Goal: Transaction & Acquisition: Download file/media

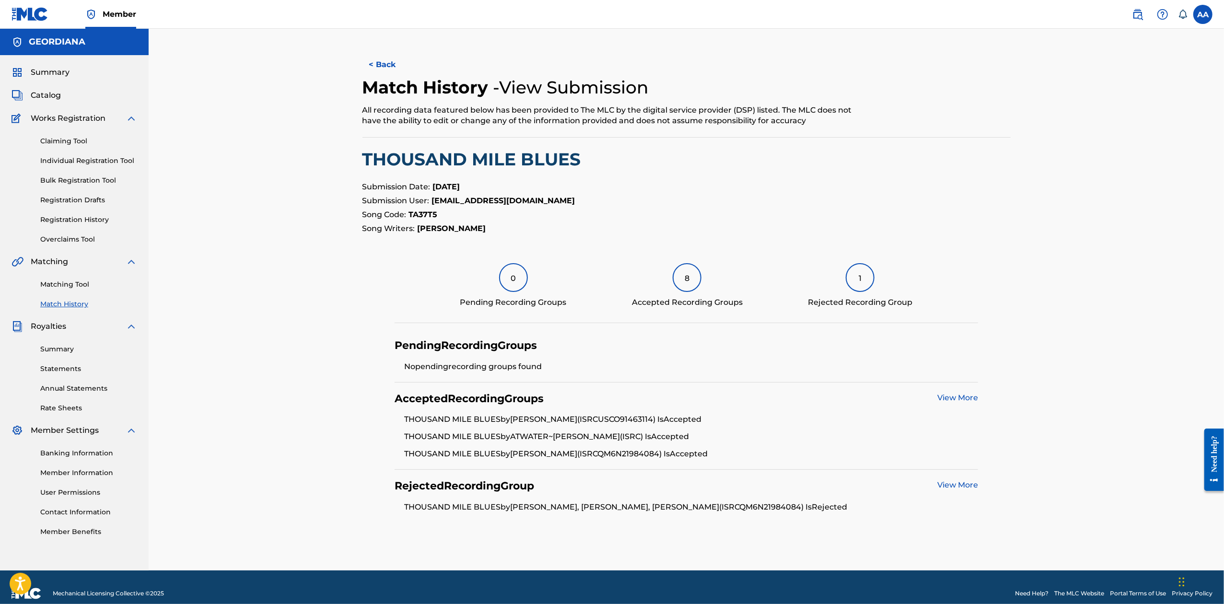
click at [960, 486] on link "View More" at bounding box center [958, 485] width 41 height 9
click at [39, 12] on img at bounding box center [30, 14] width 37 height 14
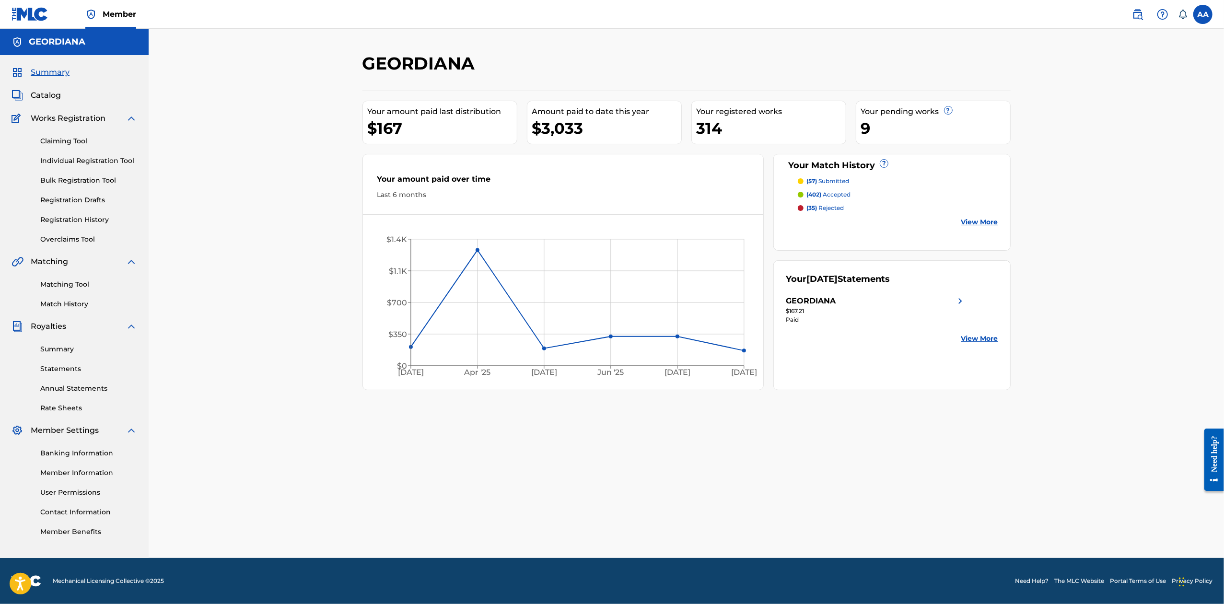
click at [39, 13] on img at bounding box center [30, 14] width 37 height 14
click at [65, 302] on link "Match History" at bounding box center [88, 304] width 97 height 10
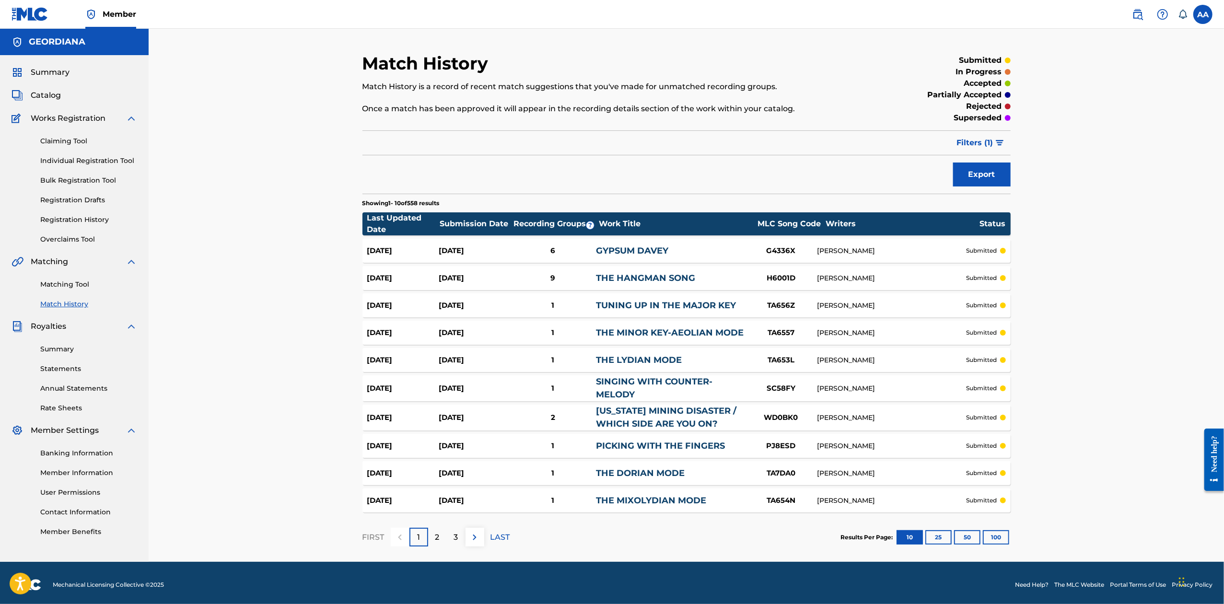
scroll to position [4, 0]
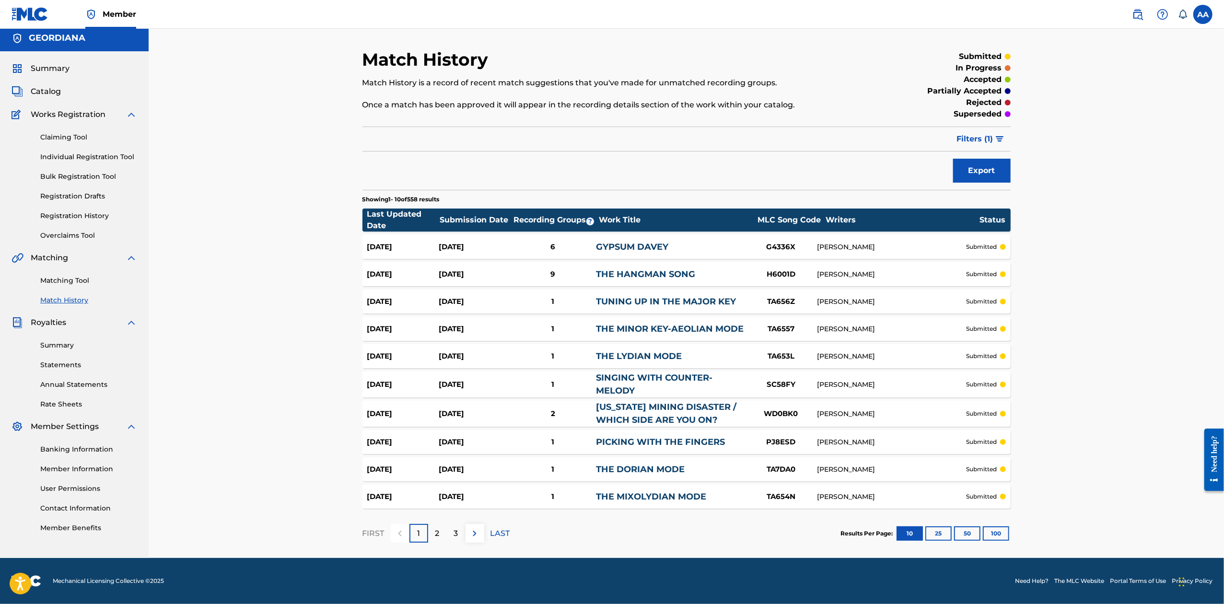
click at [999, 530] on button "100" at bounding box center [996, 534] width 26 height 14
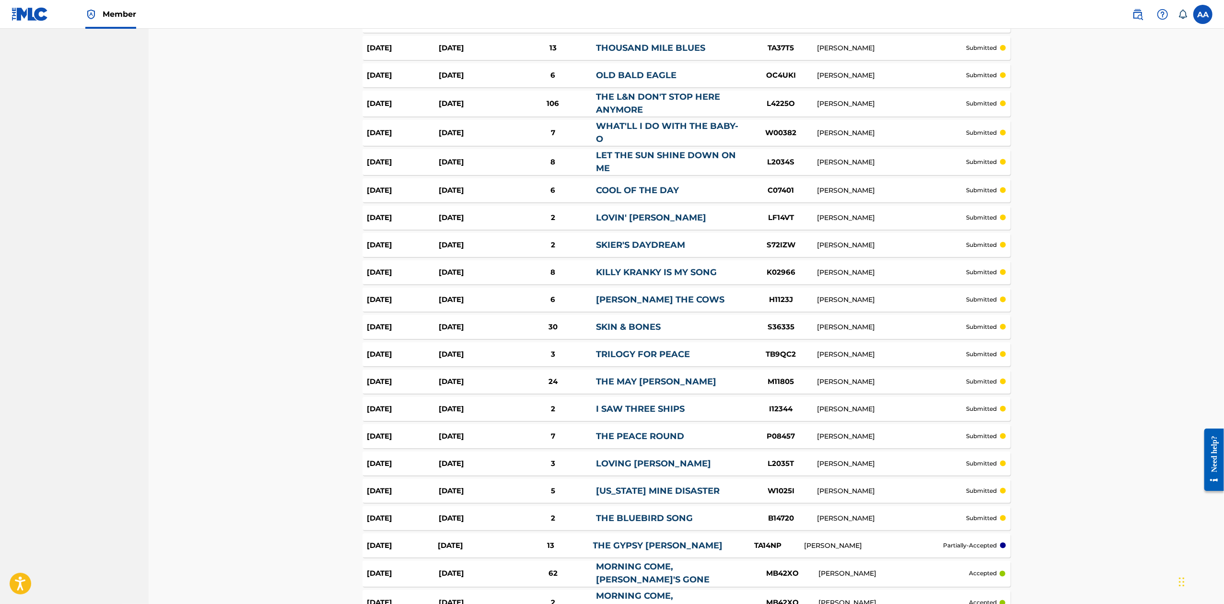
scroll to position [0, 0]
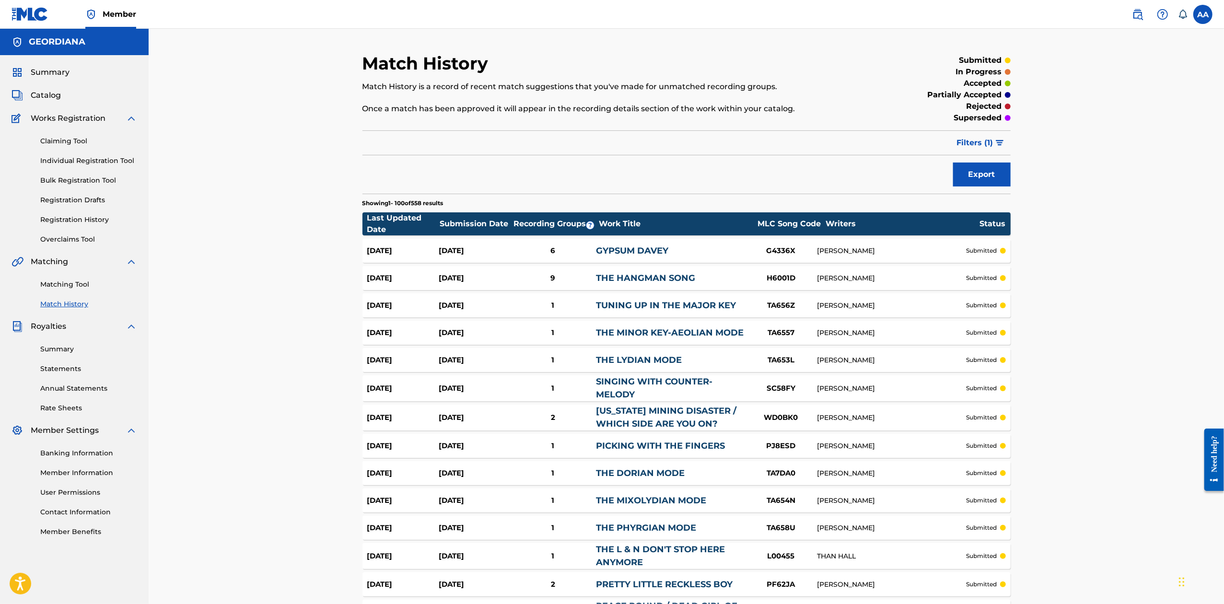
click at [45, 93] on span "Catalog" at bounding box center [46, 96] width 30 height 12
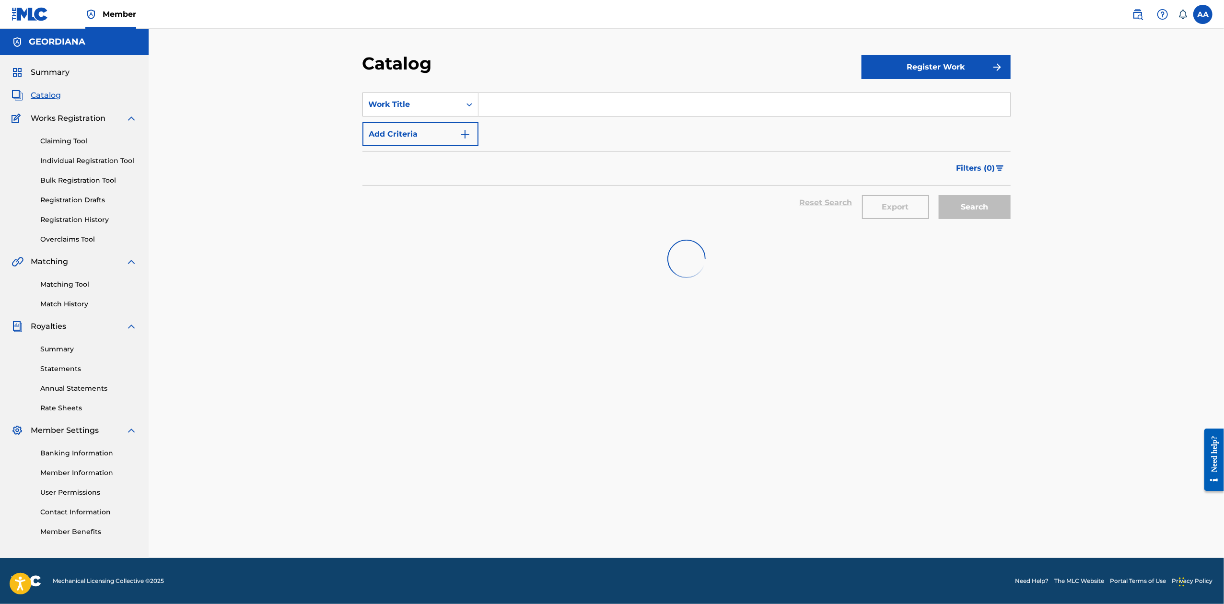
click at [543, 100] on input "Search Form" at bounding box center [745, 104] width 532 height 23
click at [538, 125] on span "sun shine down on me" at bounding box center [557, 125] width 88 height 9
type input "let the sun shine down on me"
click at [576, 125] on strong "down" at bounding box center [566, 125] width 23 height 9
click at [68, 285] on link "Matching Tool" at bounding box center [88, 285] width 97 height 10
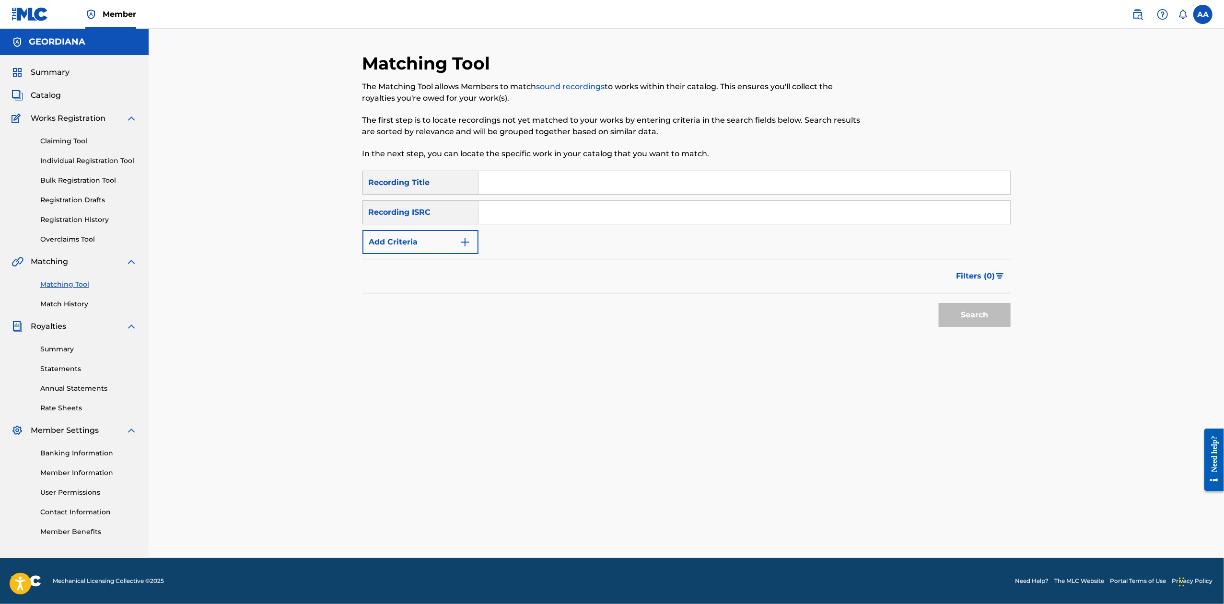
click at [49, 95] on span "Catalog" at bounding box center [46, 96] width 30 height 12
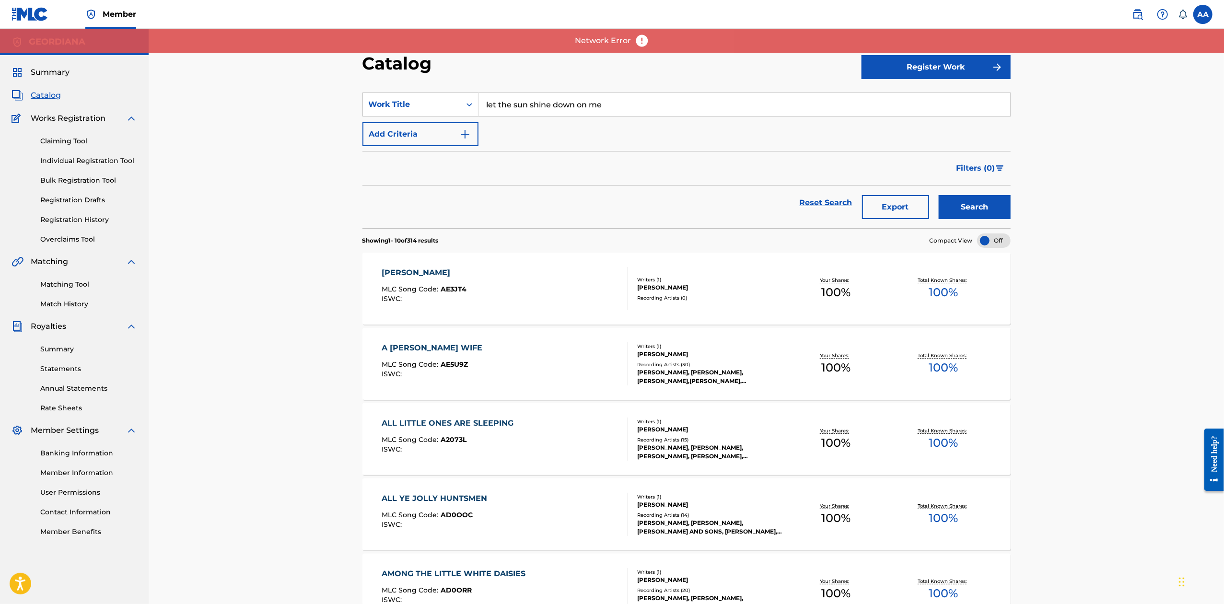
click at [658, 103] on input "let the sun shine down on me" at bounding box center [745, 104] width 532 height 23
click at [939, 195] on button "Search" at bounding box center [975, 207] width 72 height 24
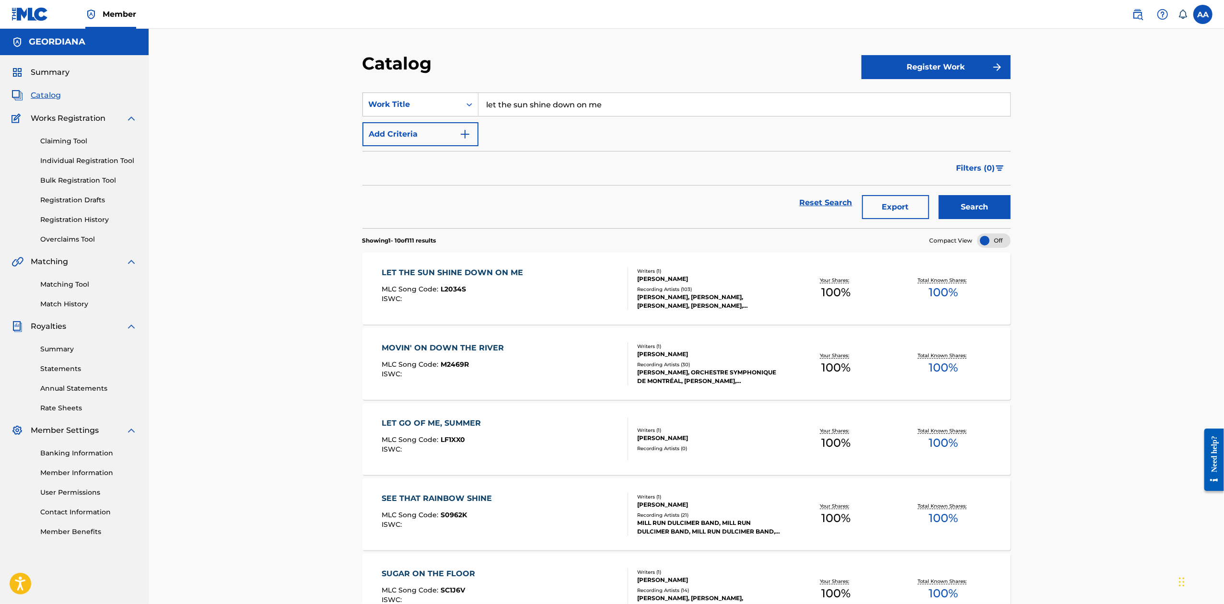
click at [442, 275] on div "LET THE SUN SHINE DOWN ON ME" at bounding box center [455, 273] width 146 height 12
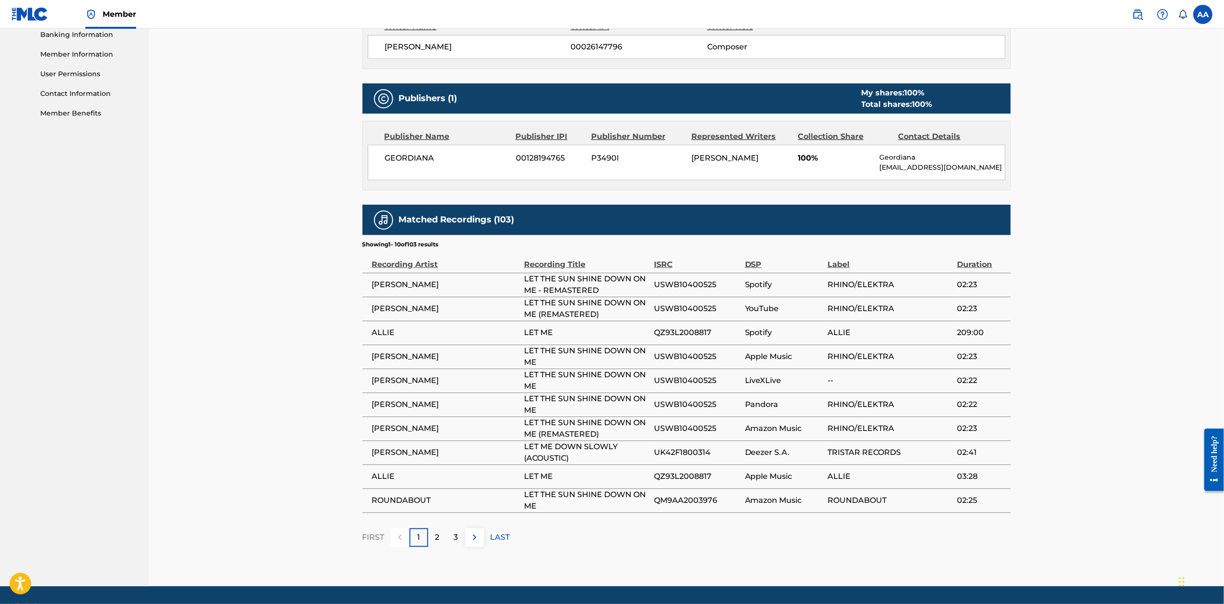
scroll to position [449, 0]
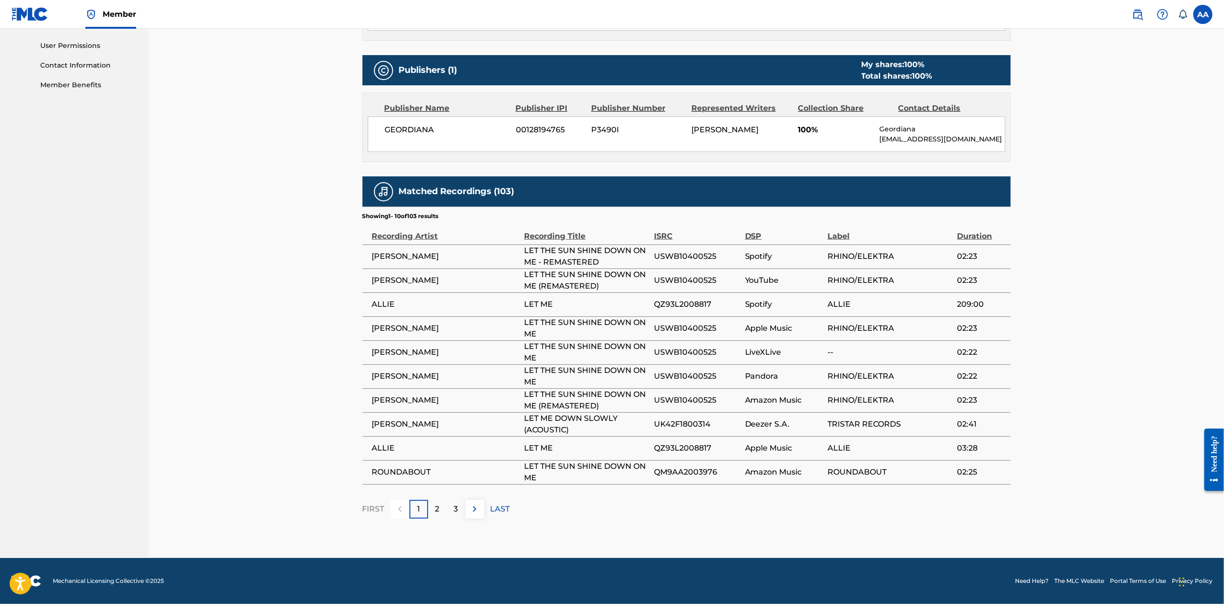
click at [437, 508] on p "2" at bounding box center [437, 510] width 4 height 12
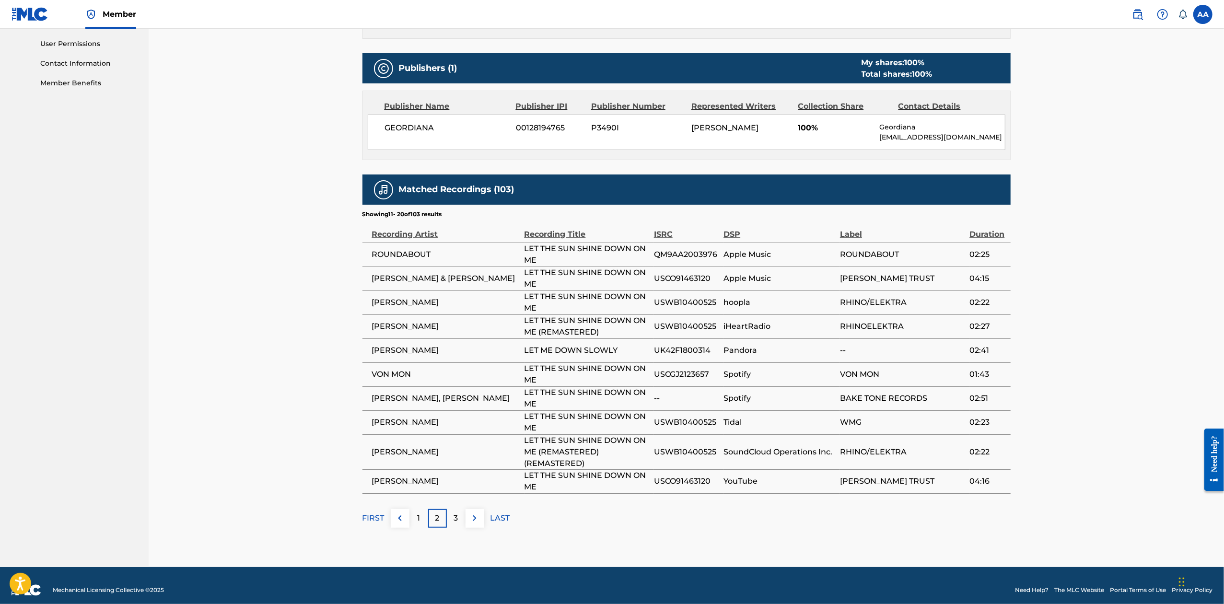
click at [458, 519] on div "3" at bounding box center [456, 518] width 19 height 19
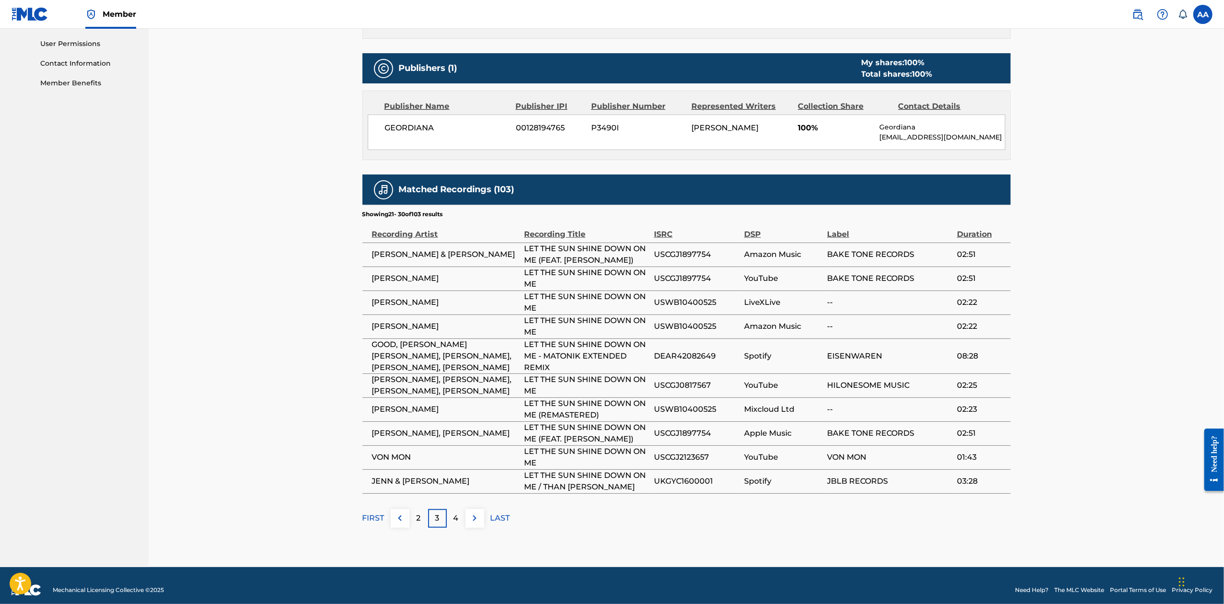
click at [417, 522] on p "2" at bounding box center [419, 519] width 4 height 12
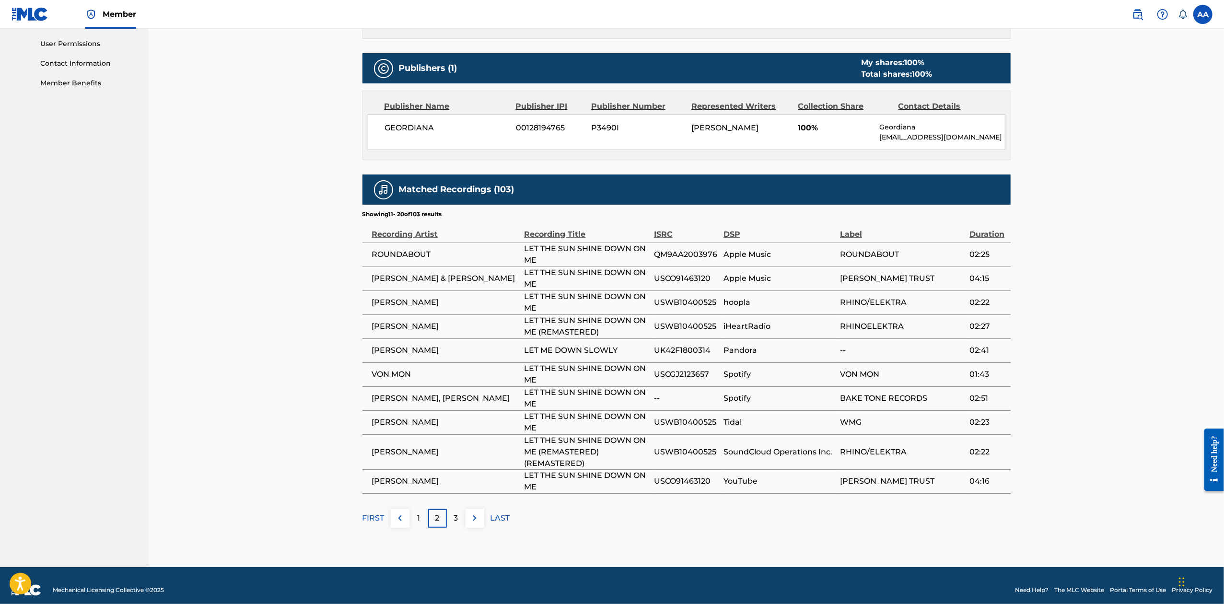
click at [417, 520] on p "1" at bounding box center [418, 519] width 3 height 12
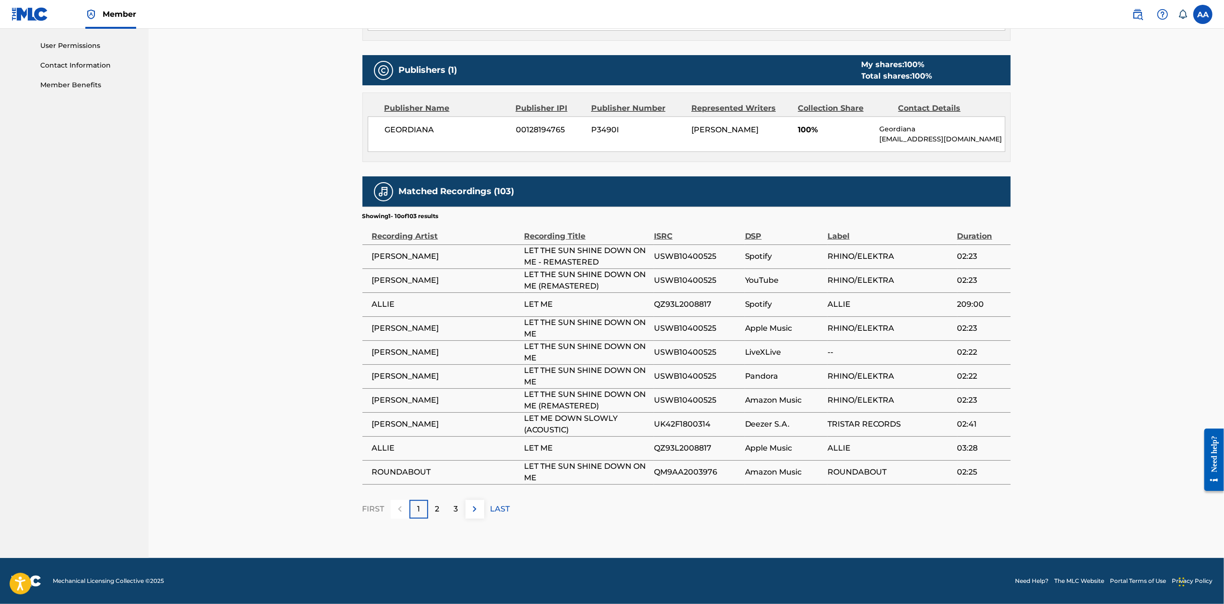
click at [439, 508] on p "2" at bounding box center [437, 510] width 4 height 12
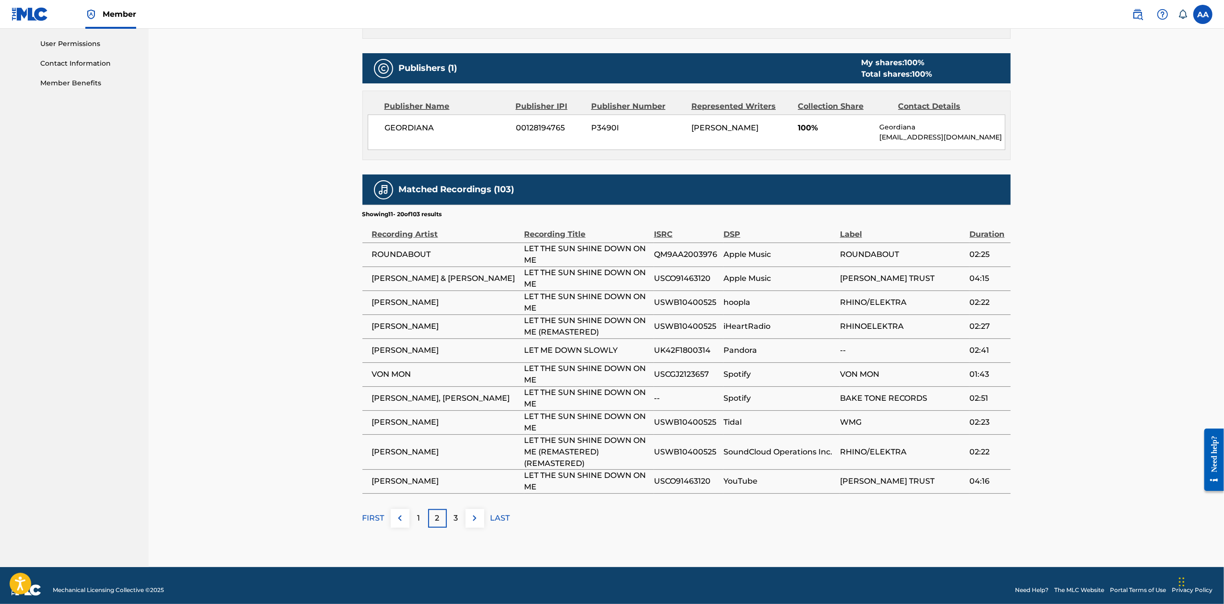
click at [455, 518] on p "3" at bounding box center [456, 519] width 4 height 12
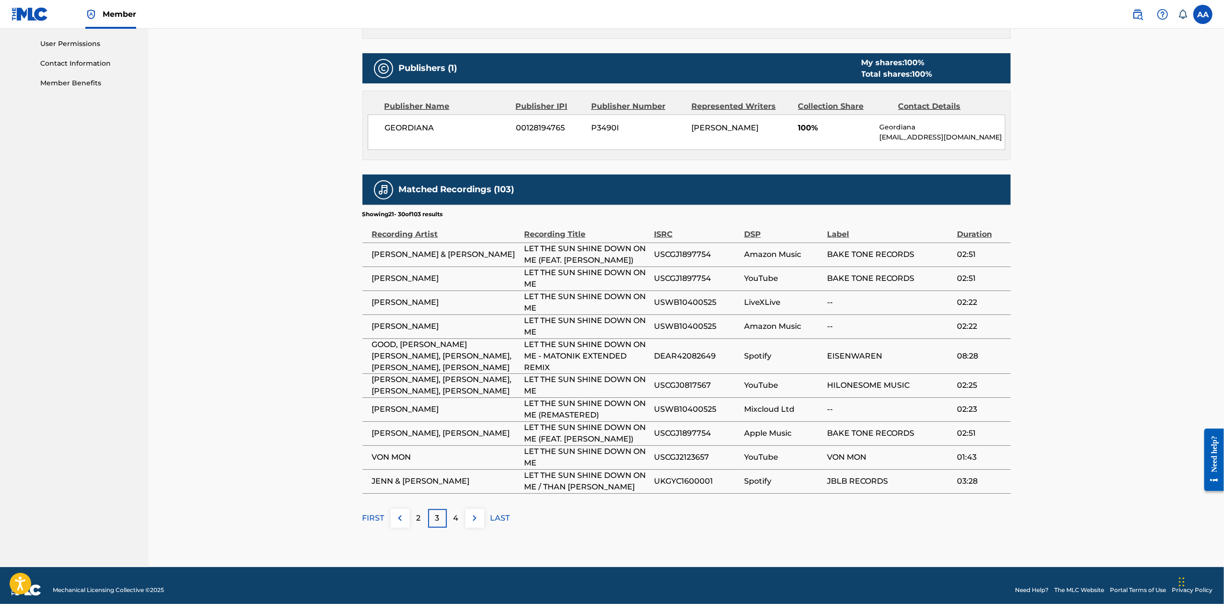
click at [451, 520] on div "4" at bounding box center [456, 518] width 19 height 19
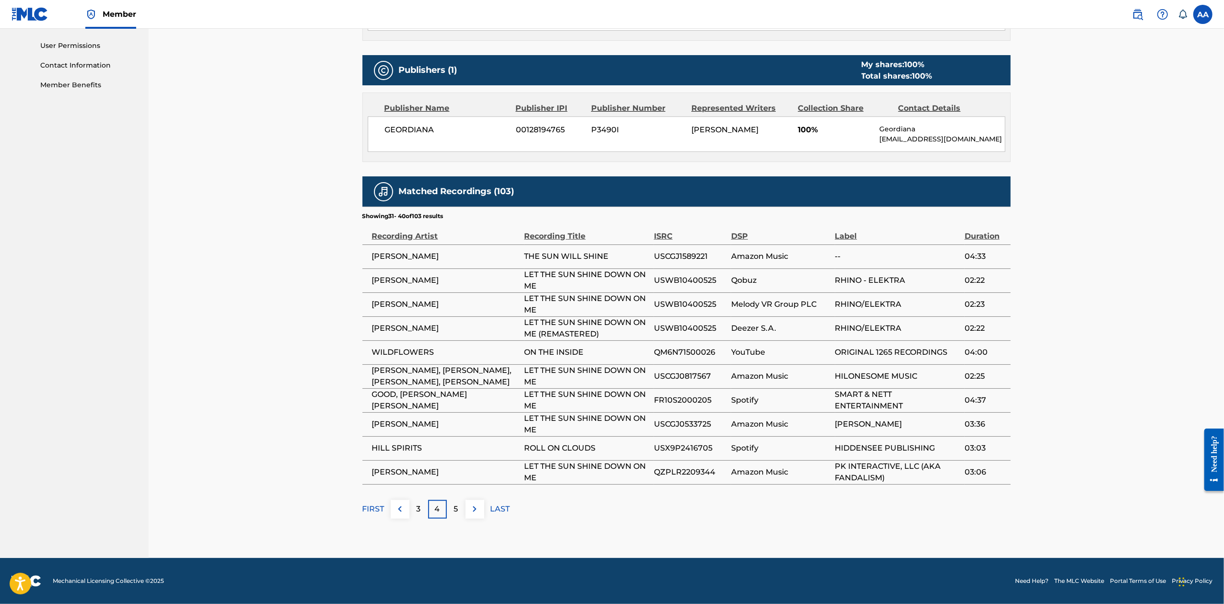
click at [457, 513] on p "5" at bounding box center [456, 510] width 4 height 12
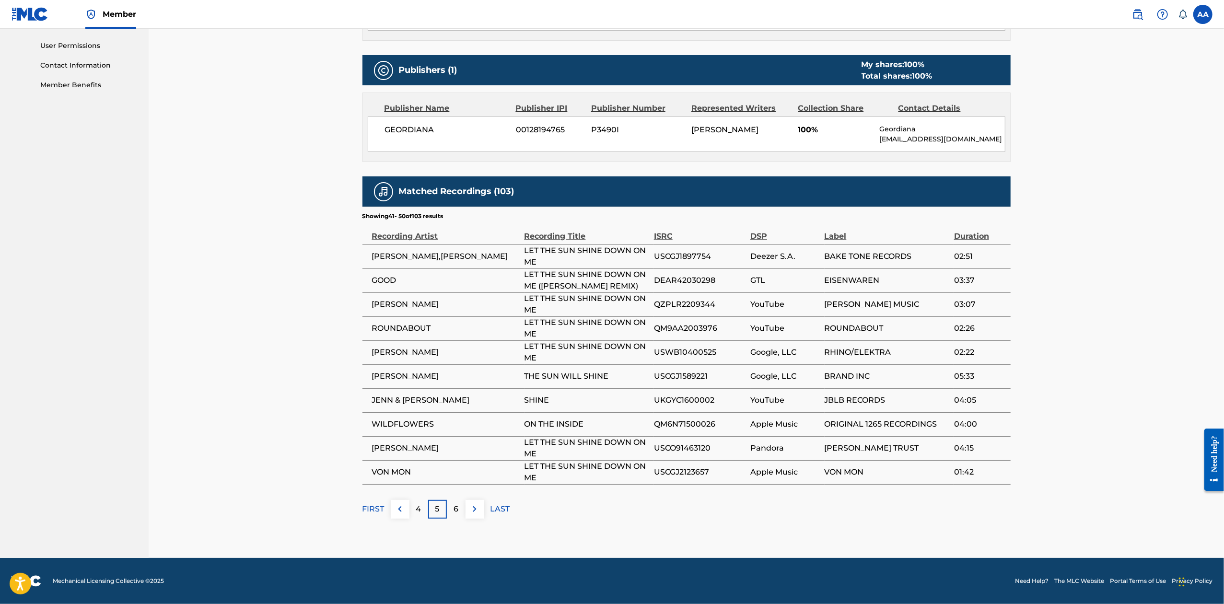
click at [458, 510] on p "6" at bounding box center [456, 510] width 5 height 12
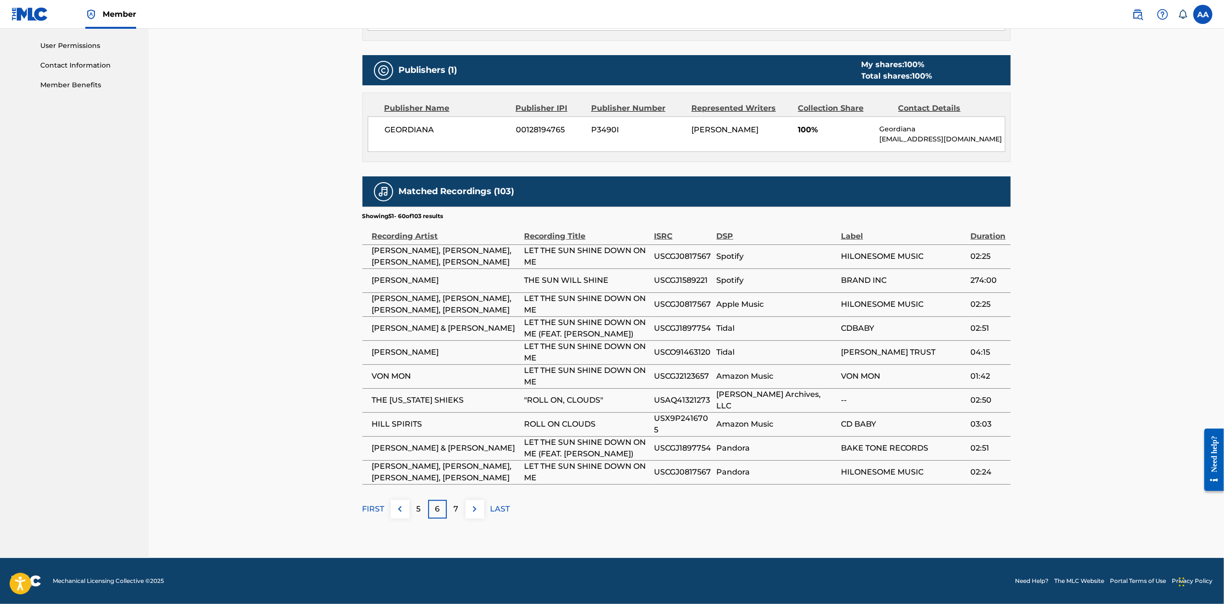
click at [403, 506] on img at bounding box center [400, 510] width 12 height 12
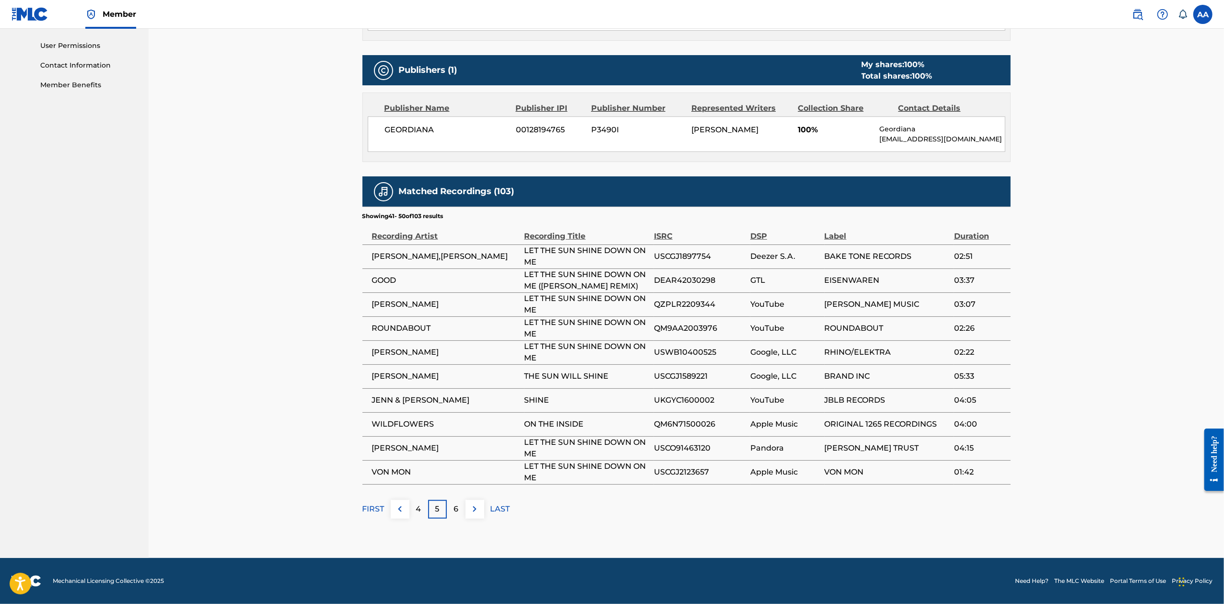
click at [401, 507] on img at bounding box center [400, 510] width 12 height 12
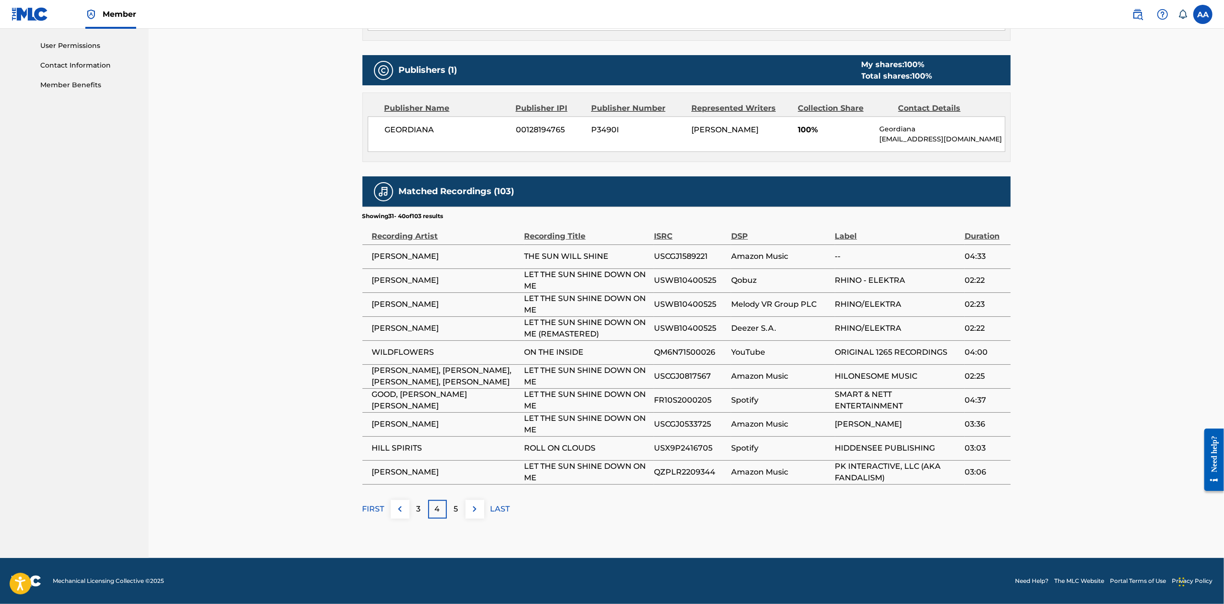
click at [401, 507] on img at bounding box center [400, 510] width 12 height 12
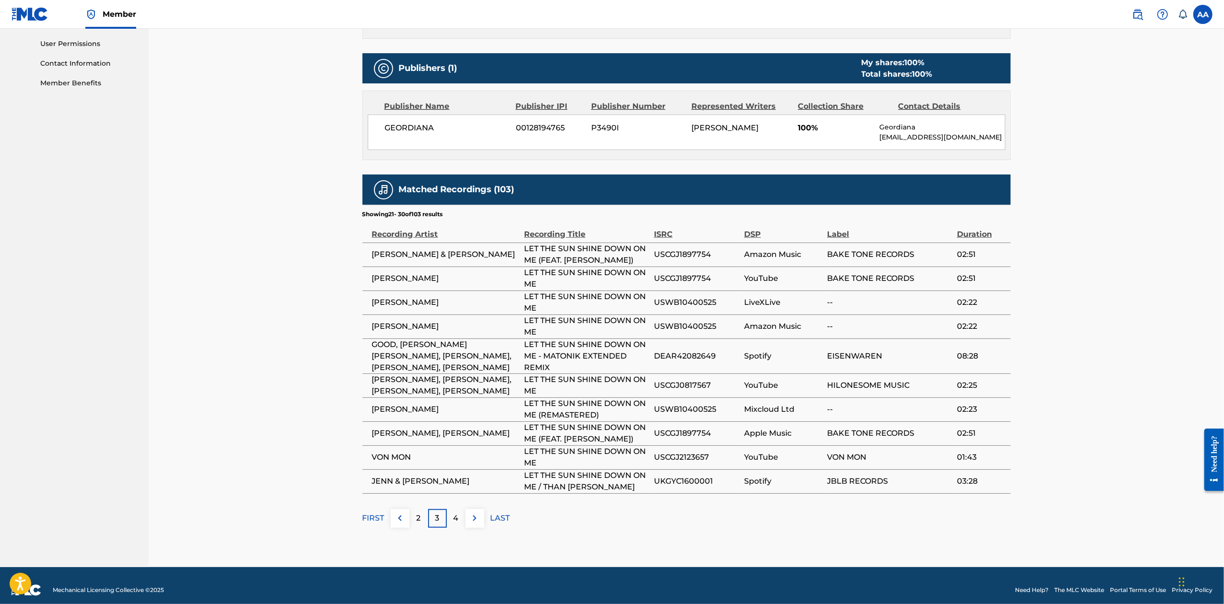
click at [401, 507] on div "Matched Recordings (103) Showing 21 - 30 of 103 results Recording Artist Record…" at bounding box center [687, 351] width 648 height 353
click at [401, 520] on img at bounding box center [400, 519] width 12 height 12
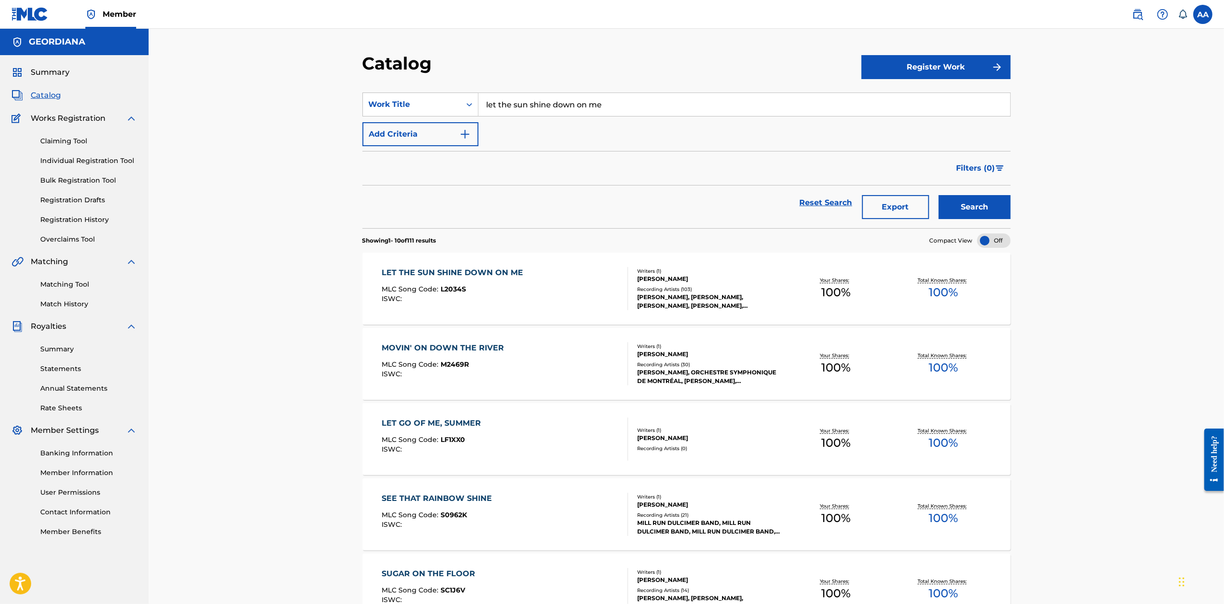
click at [74, 302] on link "Match History" at bounding box center [88, 304] width 97 height 10
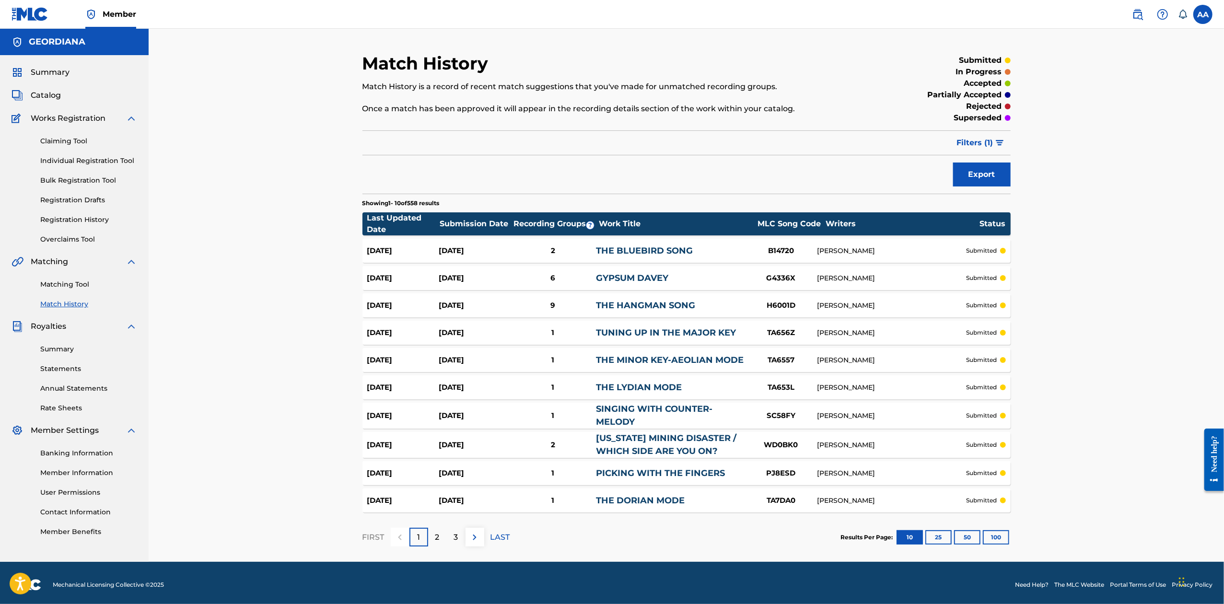
click at [972, 142] on span "Filters ( 1 )" at bounding box center [975, 143] width 36 height 12
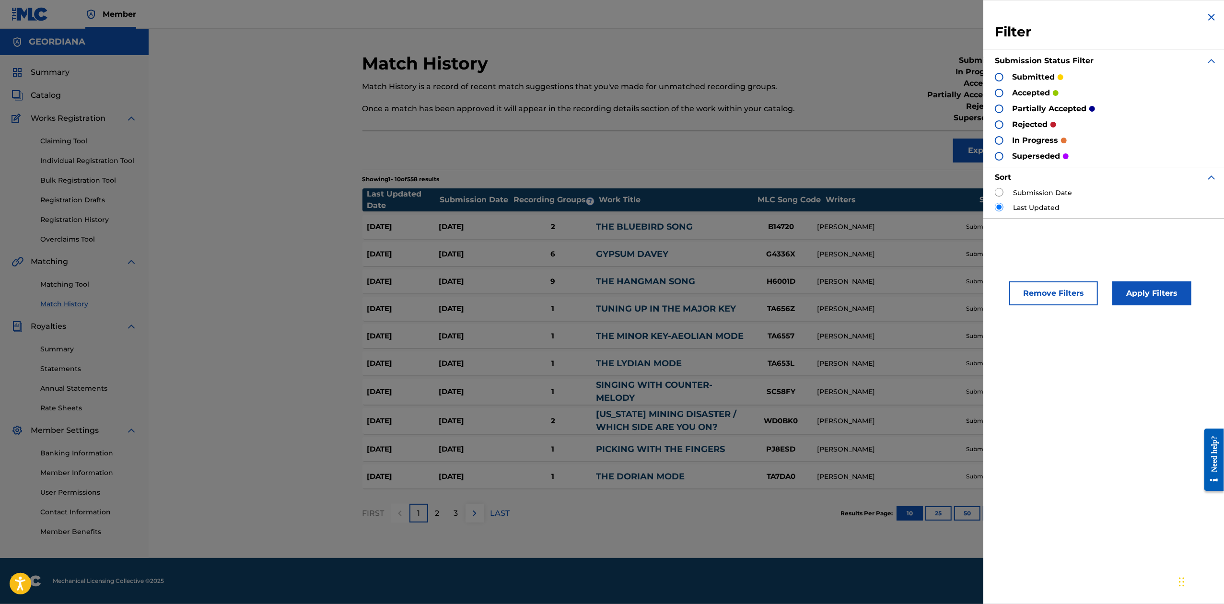
click at [1042, 125] on p "rejected" at bounding box center [1029, 125] width 35 height 12
click at [1000, 108] on div at bounding box center [999, 109] width 9 height 9
click at [999, 123] on div at bounding box center [999, 124] width 9 height 9
click at [1144, 295] on button "Apply Filters" at bounding box center [1152, 294] width 79 height 24
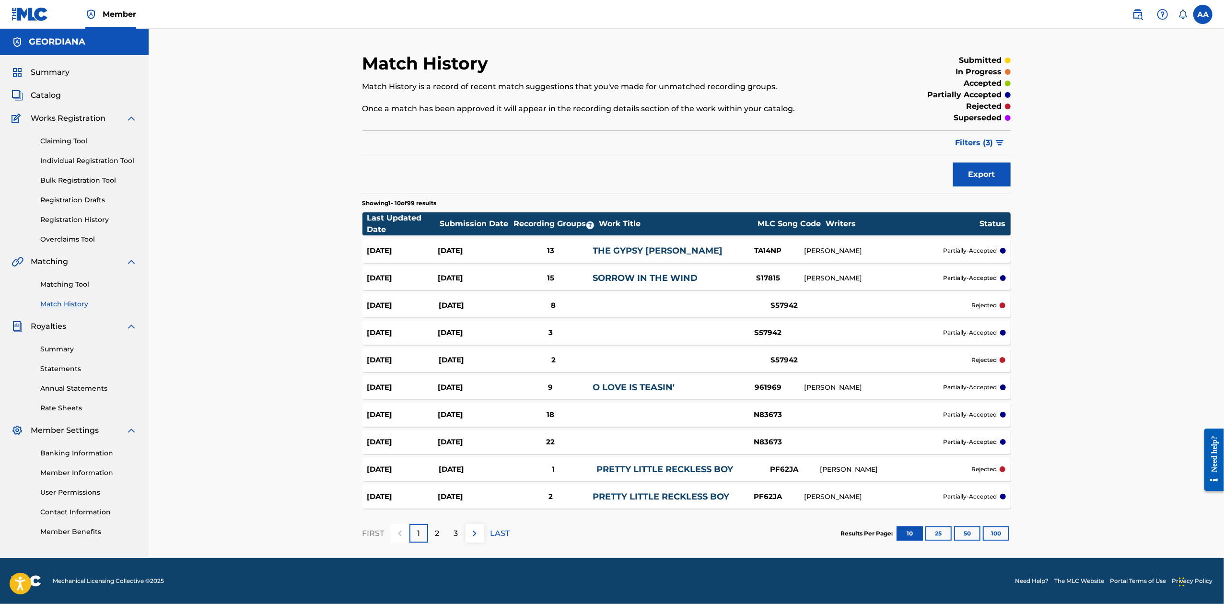
click at [624, 470] on link "PRETTY LITTLE RECKLESS BOY" at bounding box center [665, 469] width 137 height 11
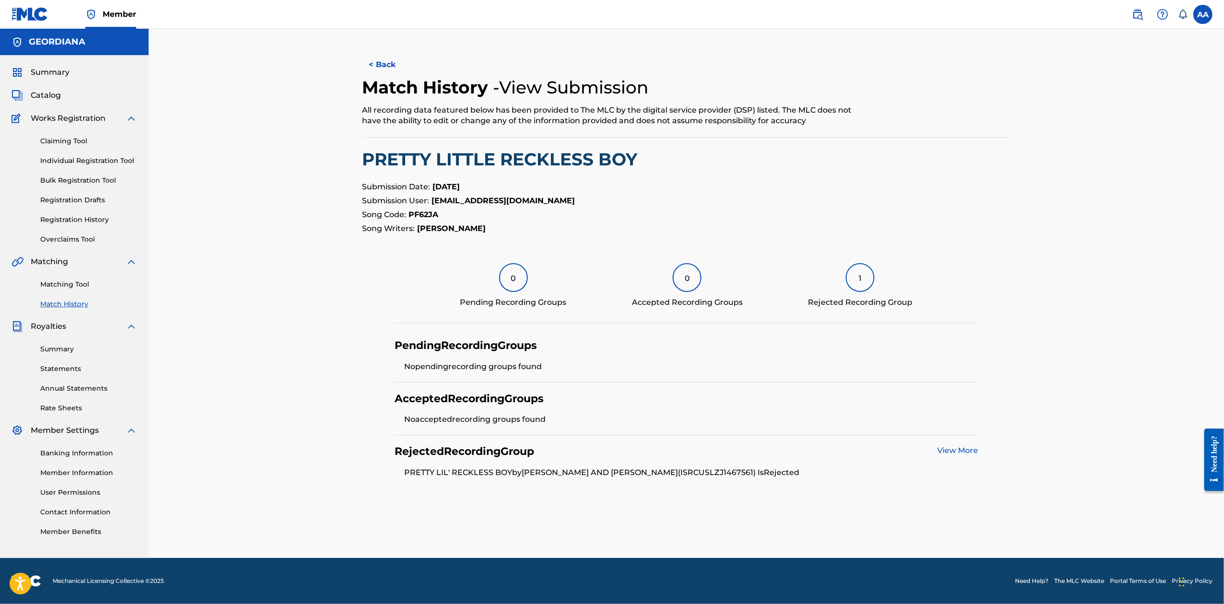
click at [960, 450] on link "View More" at bounding box center [958, 450] width 41 height 9
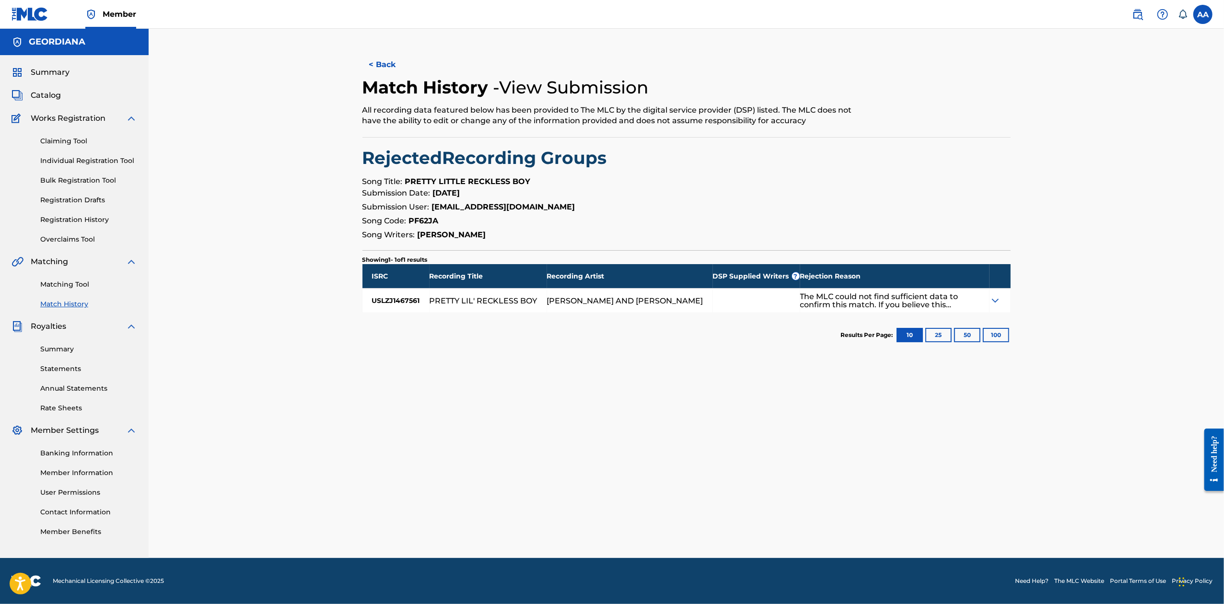
click at [998, 299] on img at bounding box center [996, 301] width 12 height 12
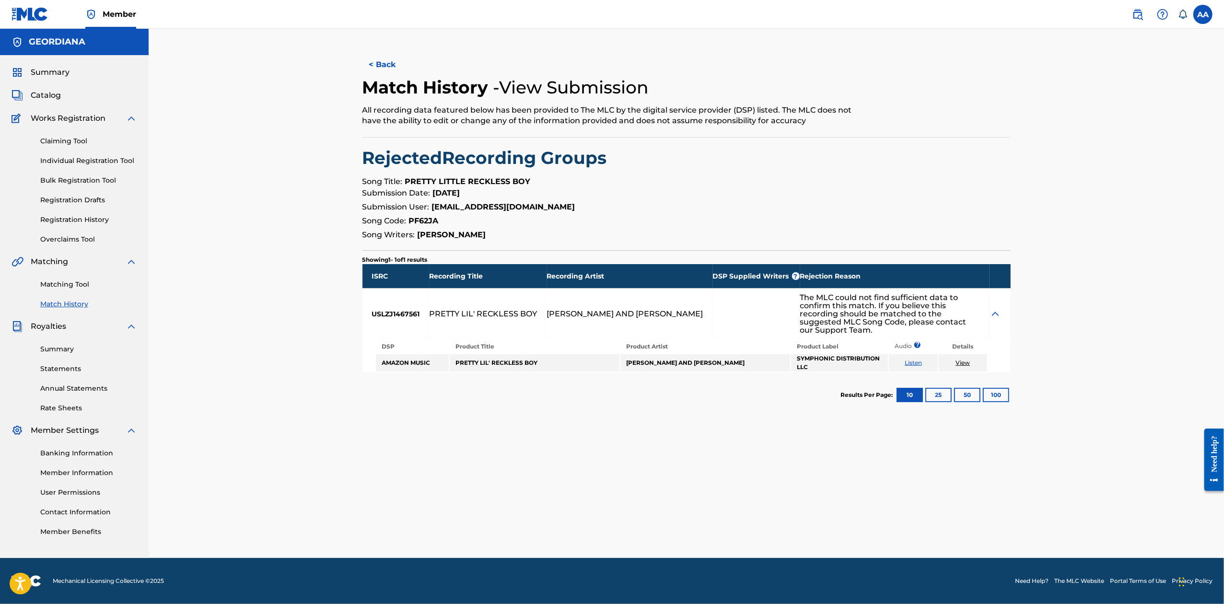
click at [997, 309] on img at bounding box center [996, 314] width 12 height 12
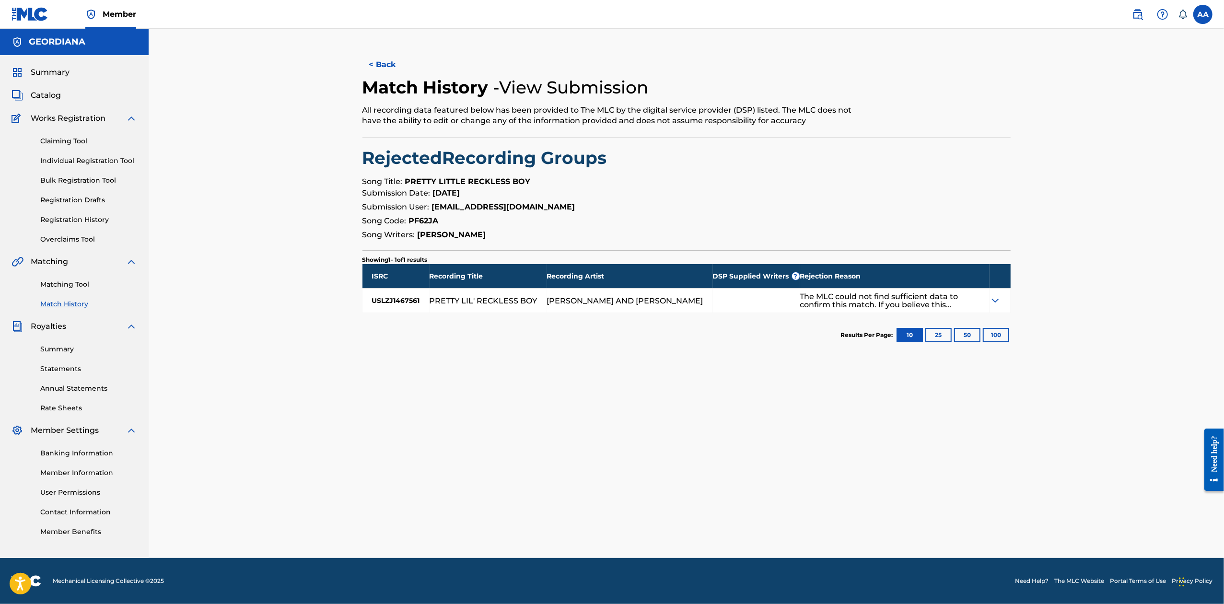
click at [997, 302] on img at bounding box center [996, 301] width 12 height 12
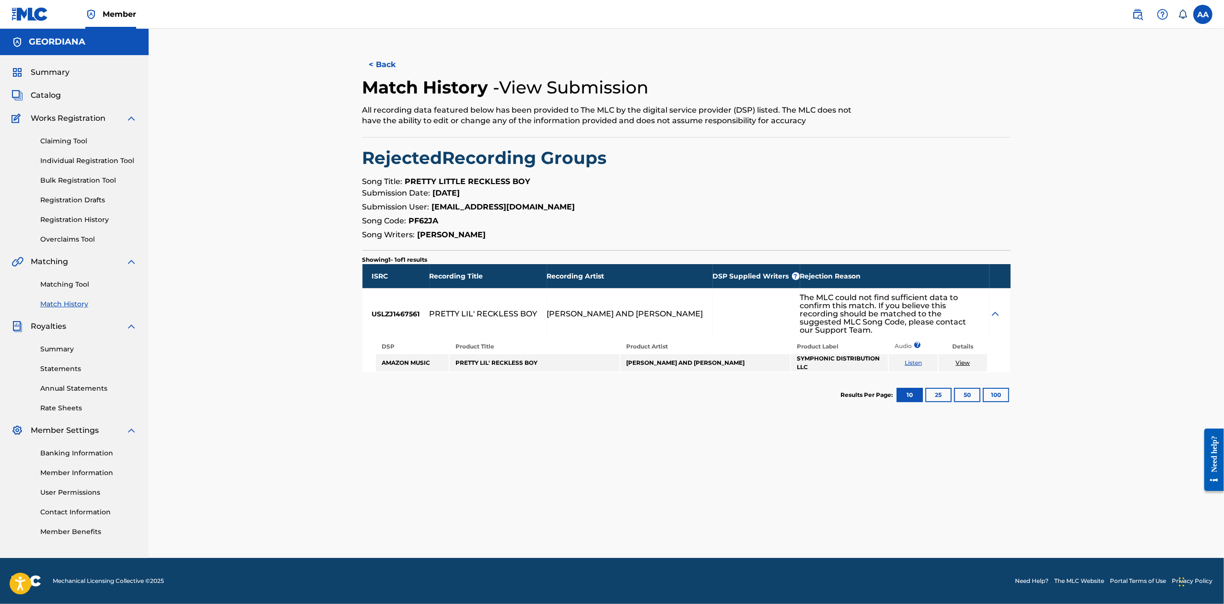
click at [993, 309] on img at bounding box center [996, 314] width 12 height 12
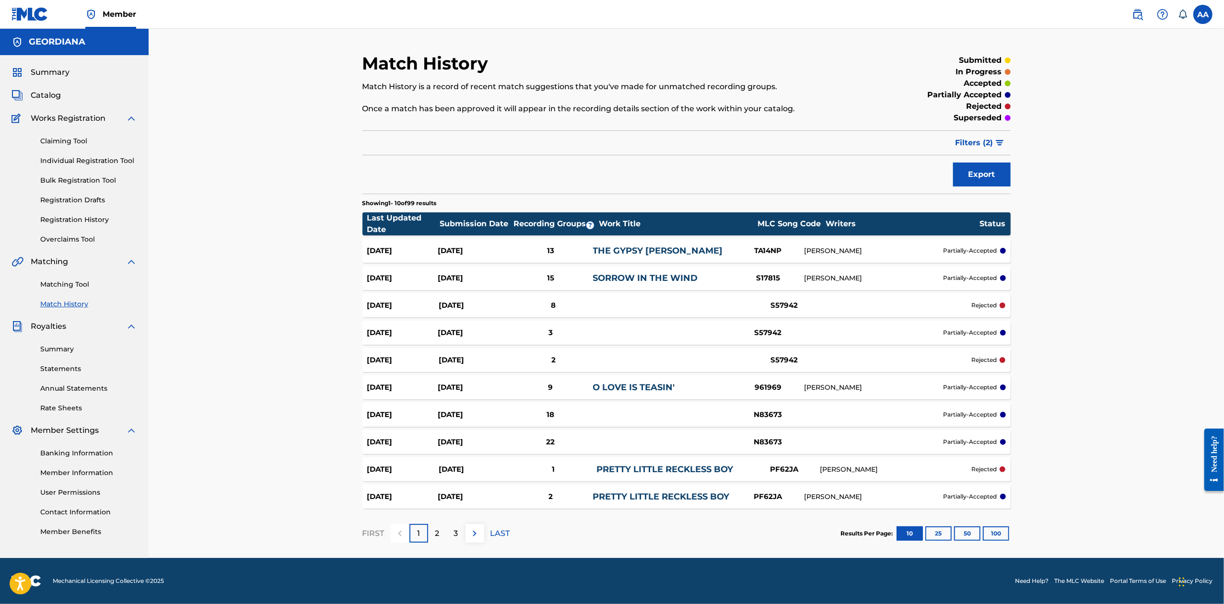
click at [985, 171] on button "Export" at bounding box center [982, 175] width 58 height 24
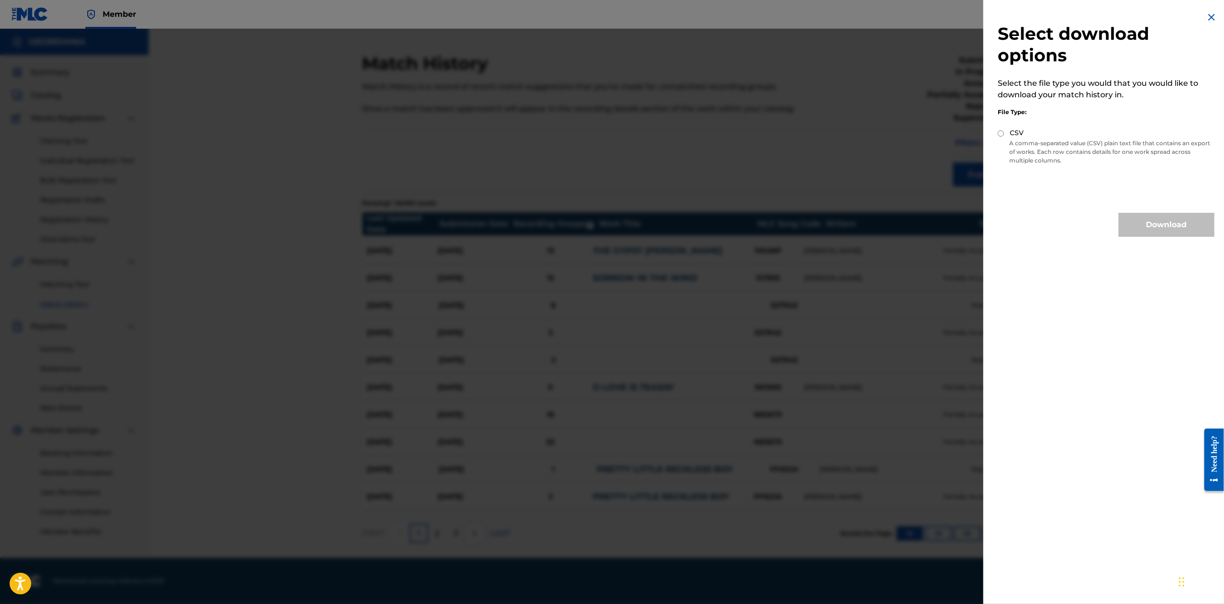
click at [1001, 133] on input "CSV" at bounding box center [1001, 133] width 6 height 6
radio input "true"
click at [1142, 219] on button "Download" at bounding box center [1167, 225] width 96 height 24
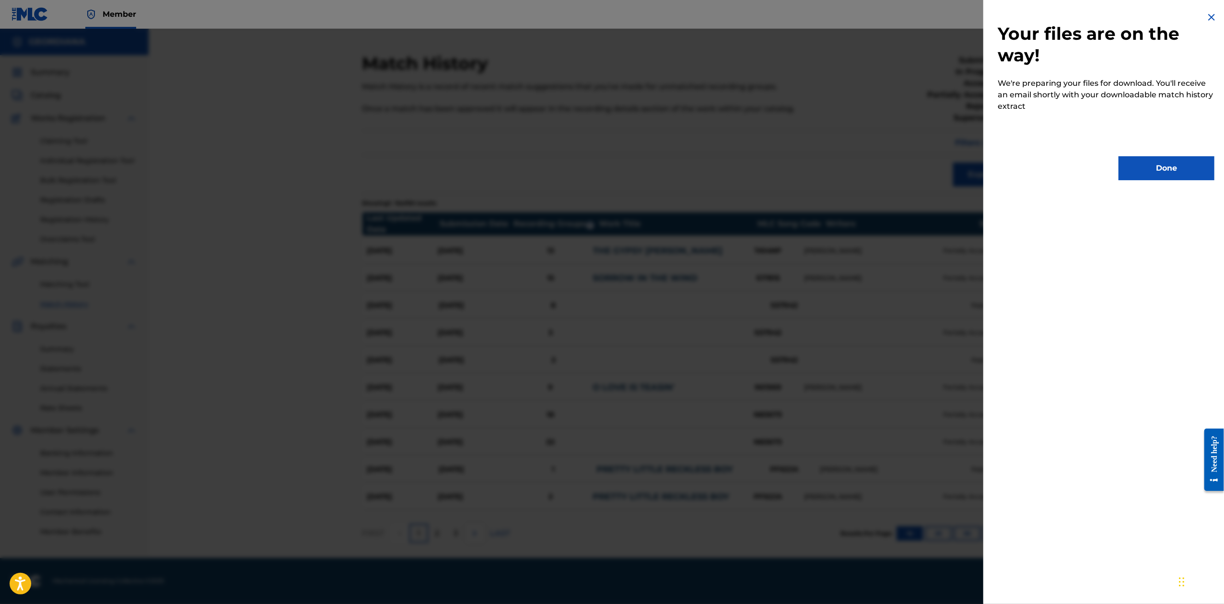
click at [1174, 165] on button "Done" at bounding box center [1167, 168] width 96 height 24
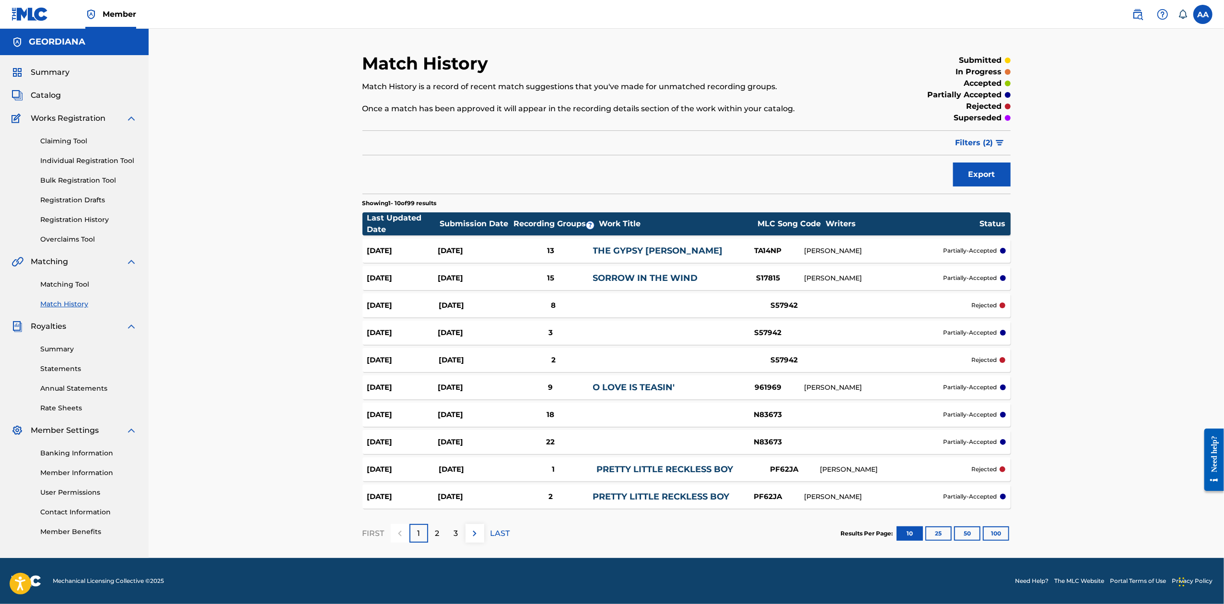
click at [990, 534] on button "100" at bounding box center [996, 534] width 26 height 14
